Goal: Transaction & Acquisition: Obtain resource

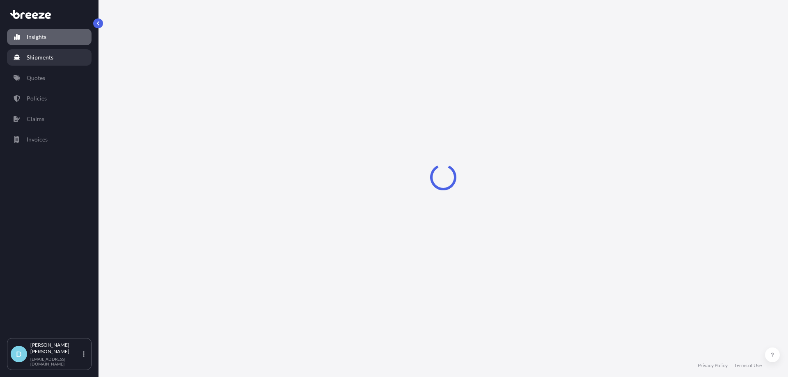
select select "2025"
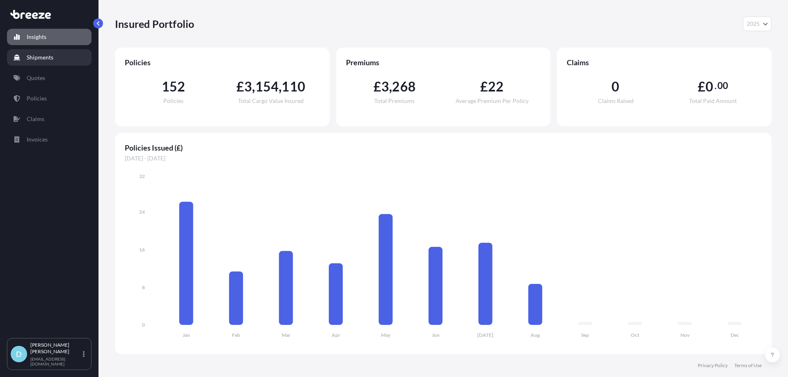
click at [48, 60] on p "Shipments" at bounding box center [40, 57] width 27 height 8
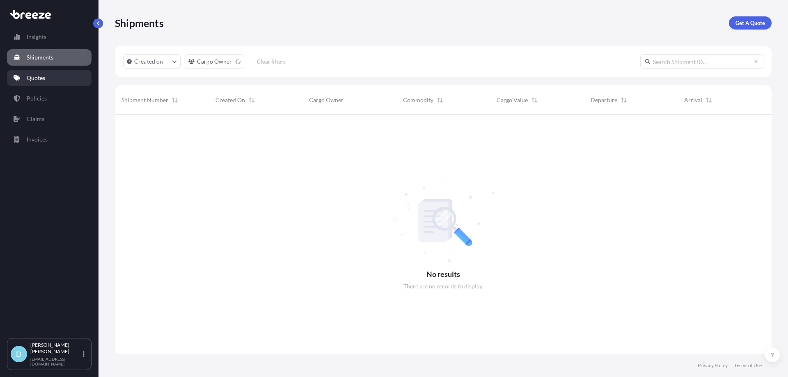
scroll to position [263, 651]
click at [747, 27] on link "Get A Quote" at bounding box center [750, 22] width 43 height 13
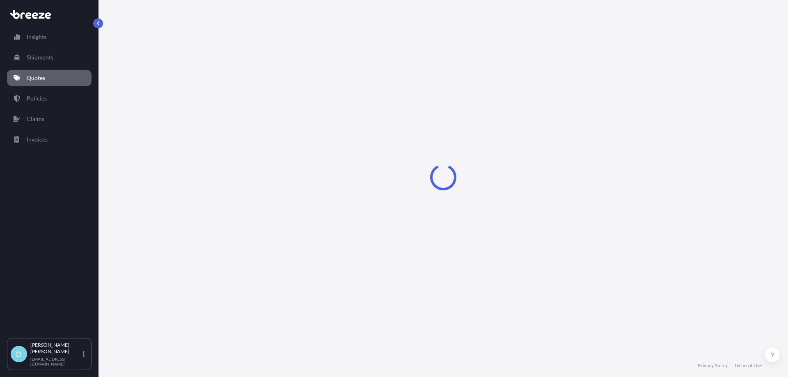
select select "Sea"
select select "1"
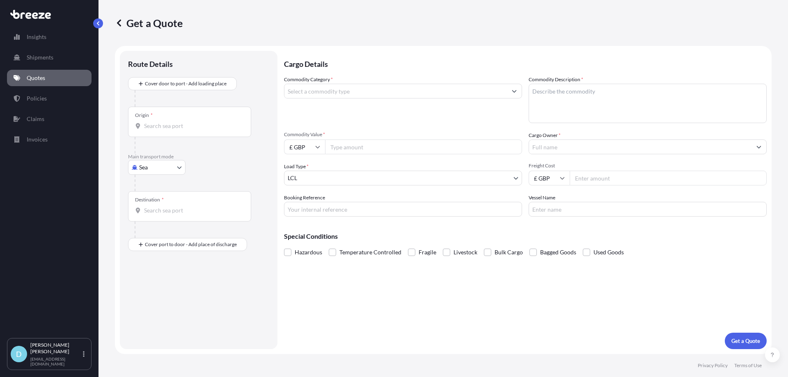
click at [144, 171] on body "Insights Shipments Quotes Policies Claims Invoices D [PERSON_NAME] [PERSON_NAME…" at bounding box center [394, 188] width 788 height 377
click at [146, 199] on div "Air" at bounding box center [156, 203] width 51 height 15
select select "Air"
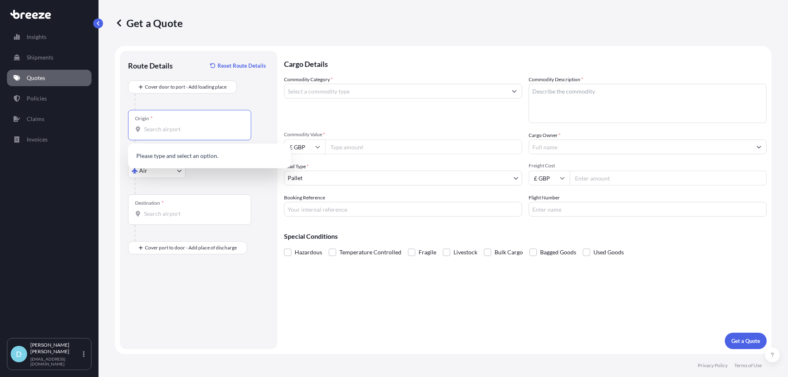
click at [165, 128] on input "Origin *" at bounding box center [192, 129] width 97 height 8
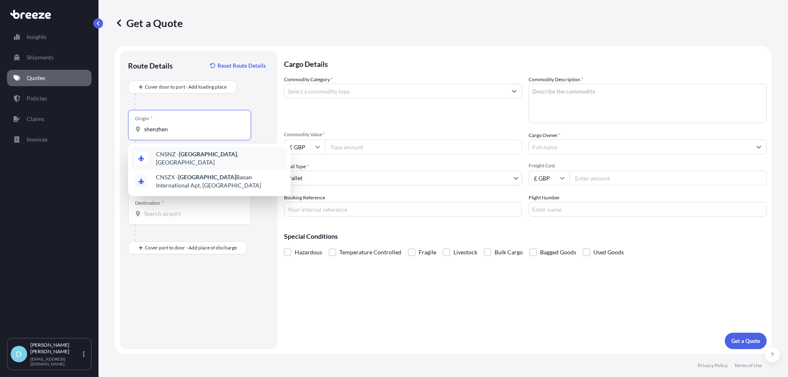
click at [170, 158] on span "CNSNZ - [GEOGRAPHIC_DATA] , [GEOGRAPHIC_DATA]" at bounding box center [220, 158] width 128 height 16
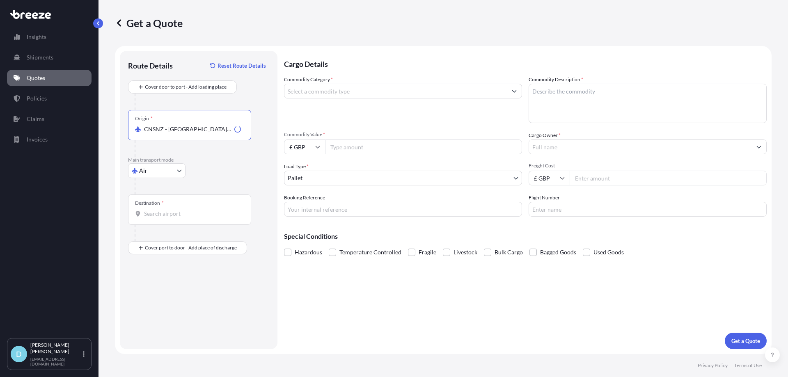
type input "CNSNZ - [GEOGRAPHIC_DATA], [GEOGRAPHIC_DATA]"
click at [160, 207] on div "Destination *" at bounding box center [189, 210] width 123 height 30
click at [160, 210] on input "Destination *" at bounding box center [192, 214] width 97 height 8
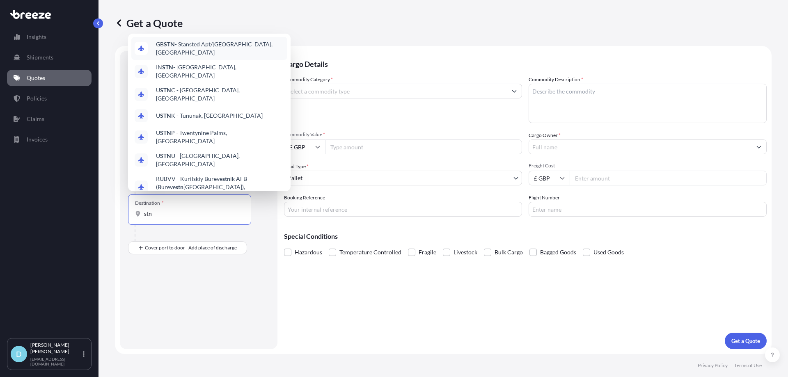
click at [179, 53] on span "GB STN - Stansted Apt/[GEOGRAPHIC_DATA], [GEOGRAPHIC_DATA]" at bounding box center [220, 48] width 128 height 16
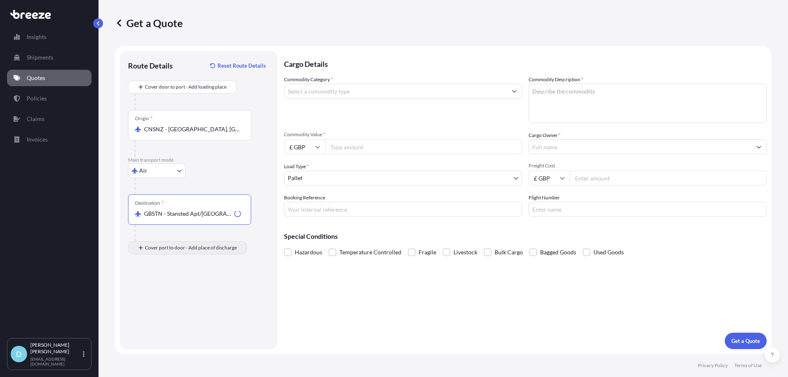
type input "GBSTN - Stansted Apt/[GEOGRAPHIC_DATA], [GEOGRAPHIC_DATA]"
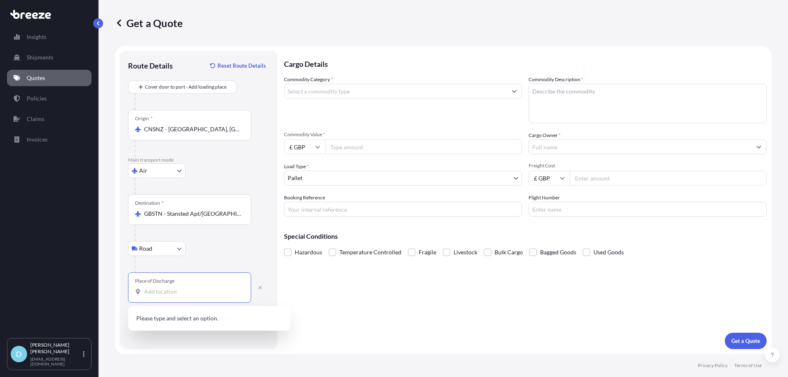
click at [159, 292] on input "Place of Discharge" at bounding box center [192, 292] width 97 height 8
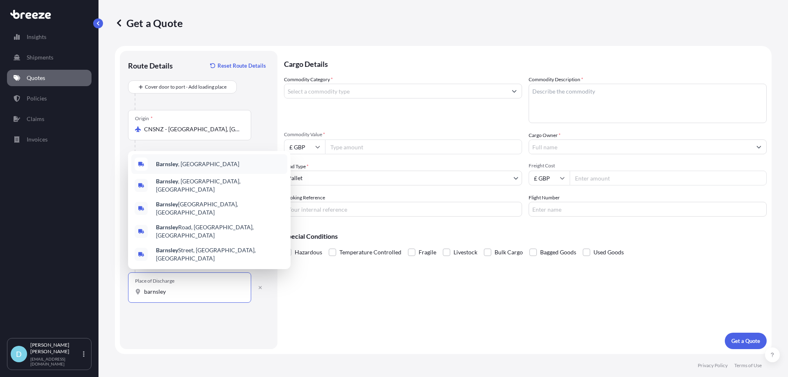
click at [178, 168] on b "Barnsley" at bounding box center [167, 164] width 22 height 7
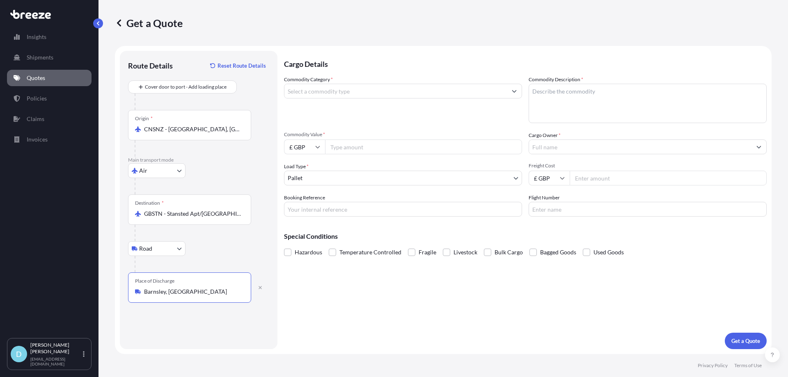
type input "Barnsley, [GEOGRAPHIC_DATA]"
click at [352, 96] on input "Commodity Category *" at bounding box center [396, 91] width 223 height 15
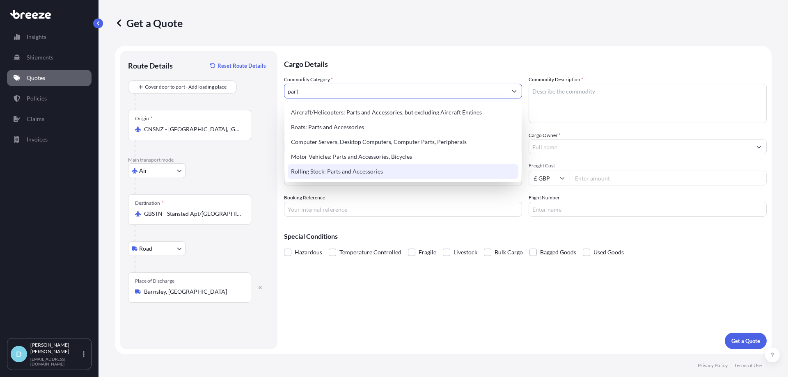
click at [339, 170] on div "Rolling Stock: Parts and Accessories" at bounding box center [403, 171] width 231 height 15
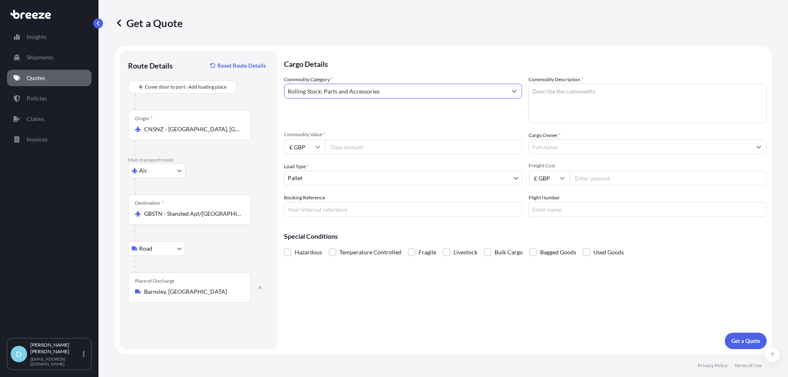
type input "Rolling Stock: Parts and Accessories"
click at [589, 88] on textarea "Commodity Description *" at bounding box center [648, 103] width 238 height 39
type textarea "Digital fil"
click at [299, 148] on input "£ GBP" at bounding box center [304, 147] width 41 height 15
click at [295, 199] on div "$ USD" at bounding box center [304, 204] width 34 height 16
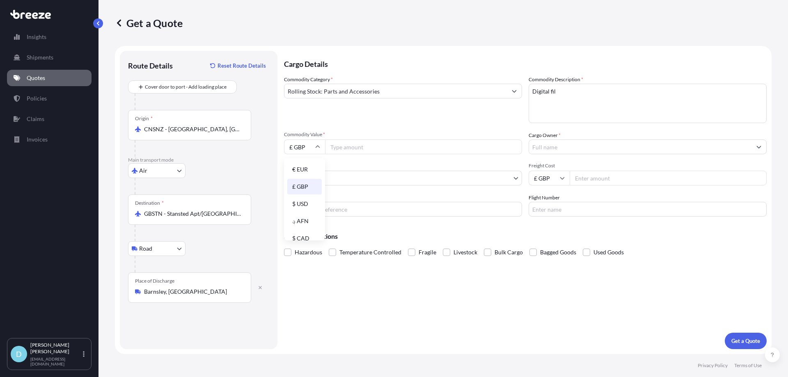
type input "$ USD"
click at [361, 141] on input "Commodity Value *" at bounding box center [423, 147] width 197 height 15
type input "5840"
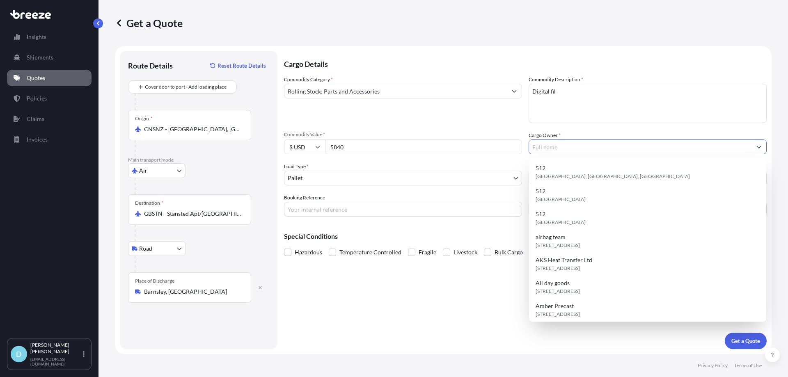
click at [552, 150] on input "Cargo Owner *" at bounding box center [640, 147] width 223 height 15
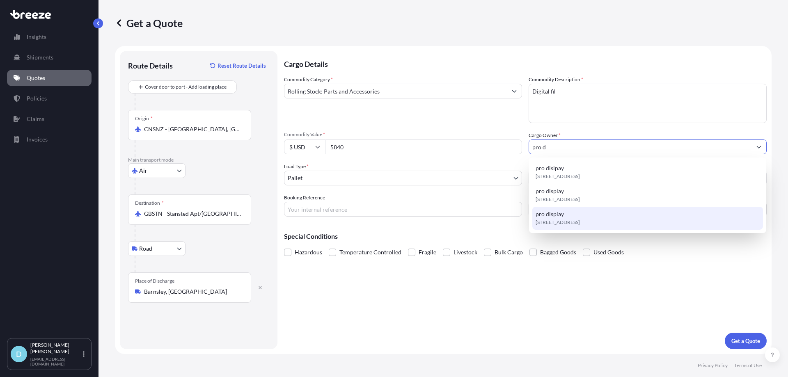
click at [558, 213] on span "pro display" at bounding box center [550, 214] width 28 height 8
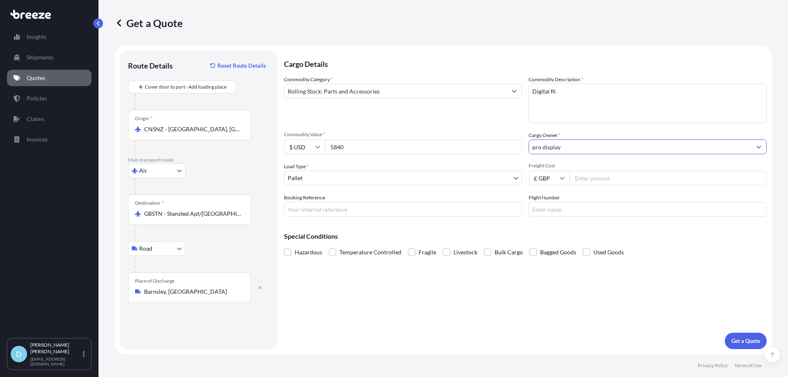
type input "pro display"
click at [359, 214] on input "Booking Reference" at bounding box center [403, 209] width 238 height 15
type input "IM25005016"
click at [746, 338] on p "Get a Quote" at bounding box center [746, 341] width 29 height 8
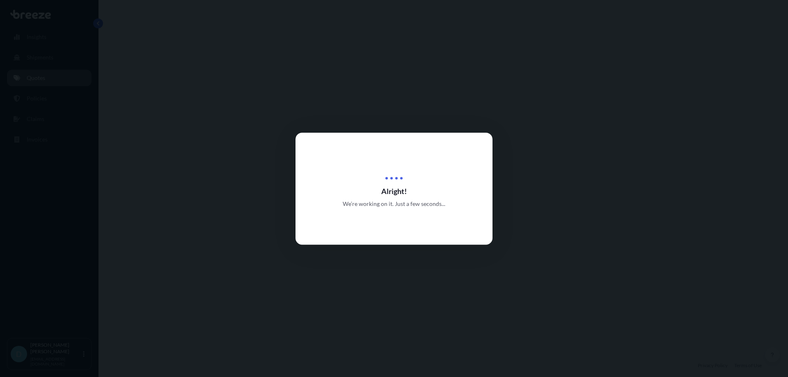
select select "Air"
select select "Road"
select select "1"
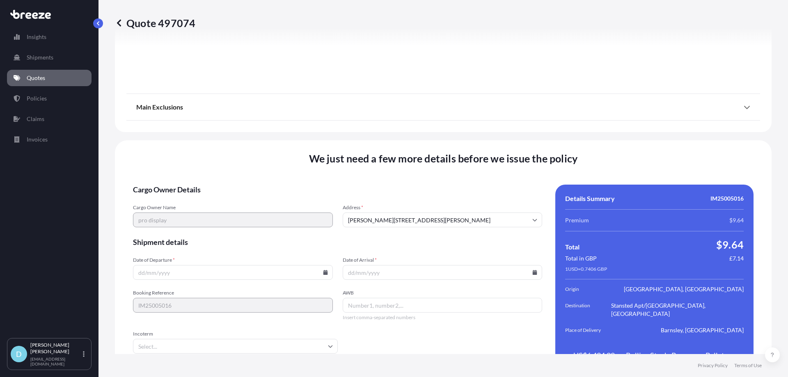
scroll to position [983, 0]
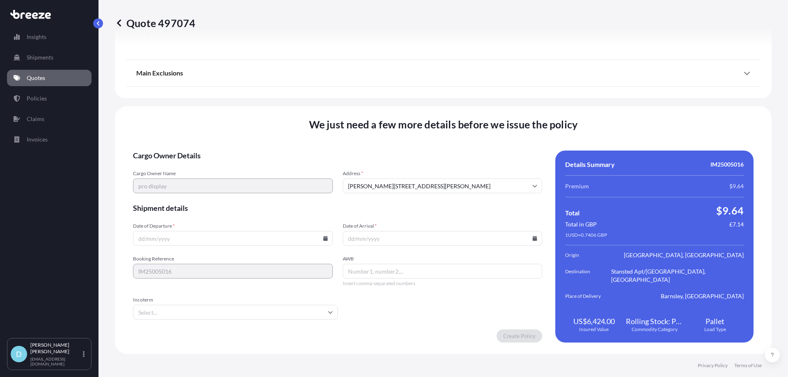
click at [324, 239] on icon at bounding box center [325, 238] width 5 height 5
click at [211, 180] on button "20" at bounding box center [212, 181] width 13 height 13
type input "[DATE]"
drag, startPoint x: 395, startPoint y: 245, endPoint x: 474, endPoint y: 243, distance: 79.3
click at [395, 245] on input "Date of Arrival *" at bounding box center [443, 238] width 200 height 15
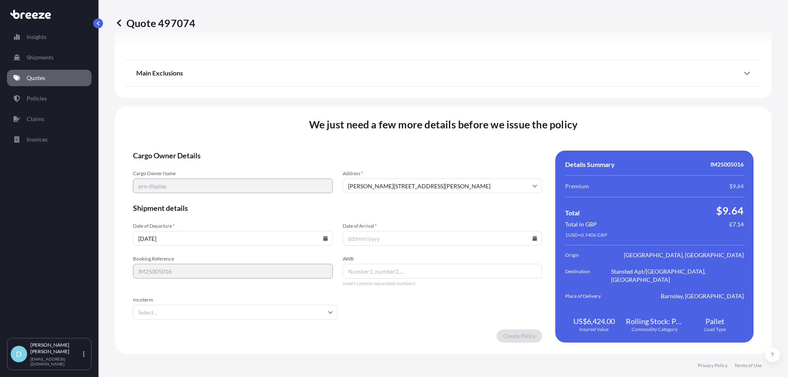
click at [533, 239] on icon at bounding box center [535, 238] width 5 height 5
click at [402, 195] on button "26" at bounding box center [401, 196] width 13 height 13
type input "[DATE]"
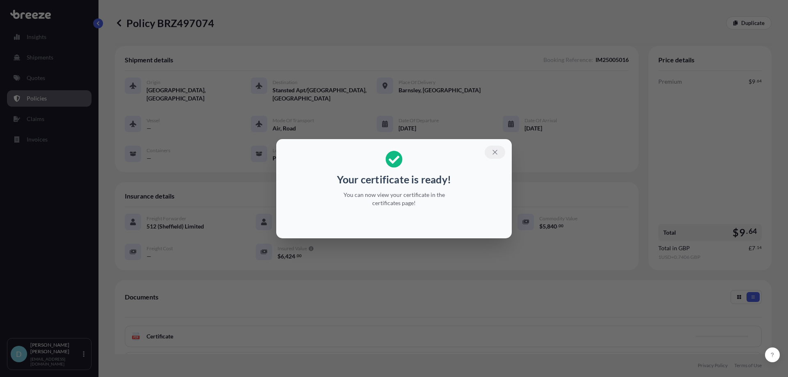
click at [496, 153] on icon "button" at bounding box center [495, 152] width 7 height 7
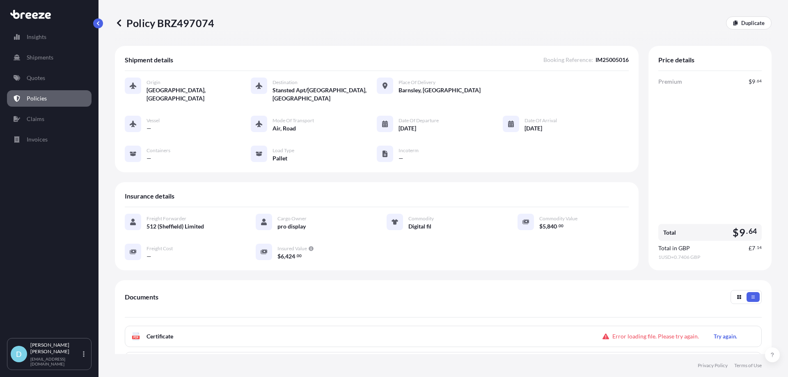
drag, startPoint x: 456, startPoint y: 327, endPoint x: 510, endPoint y: 327, distance: 53.8
click at [457, 327] on div "PDF Certificate Error loading file. Please try again. Try again." at bounding box center [443, 336] width 637 height 21
click at [718, 333] on p "Try again." at bounding box center [725, 337] width 23 height 8
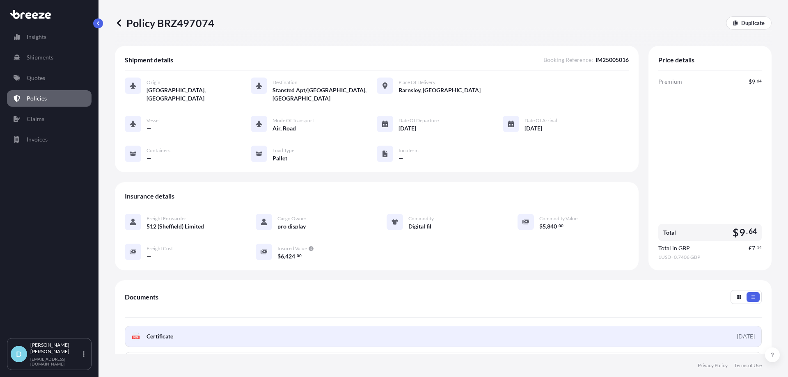
click at [643, 332] on link "PDF Certificate [DATE]" at bounding box center [443, 336] width 637 height 21
